Goal: Find specific page/section: Find specific page/section

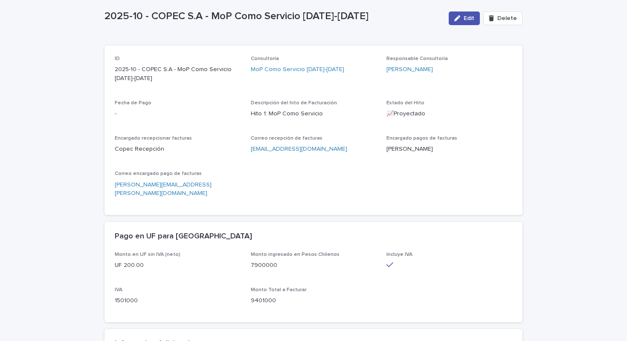
scroll to position [64, 0]
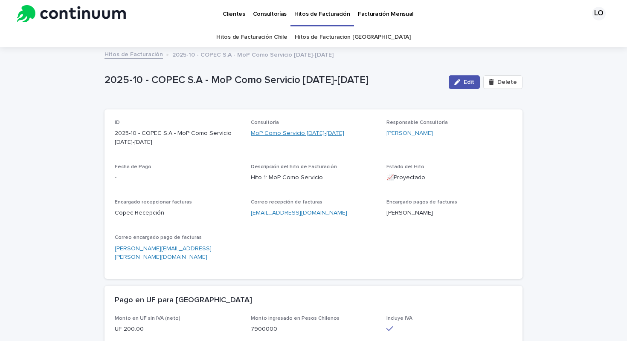
click at [271, 132] on link "MoP Como Servicio 2025-2026" at bounding box center [297, 133] width 93 height 9
